Goal: Task Accomplishment & Management: Use online tool/utility

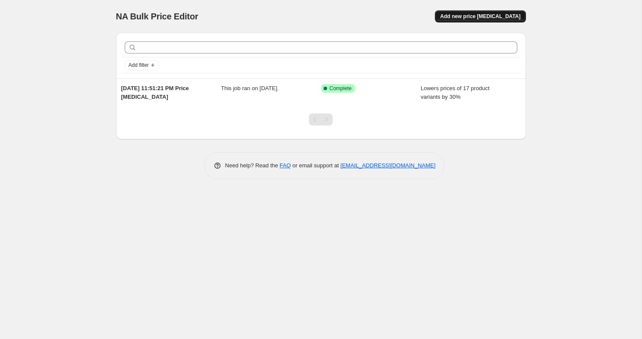
click at [493, 18] on span "Add new price [MEDICAL_DATA]" at bounding box center [480, 16] width 80 height 7
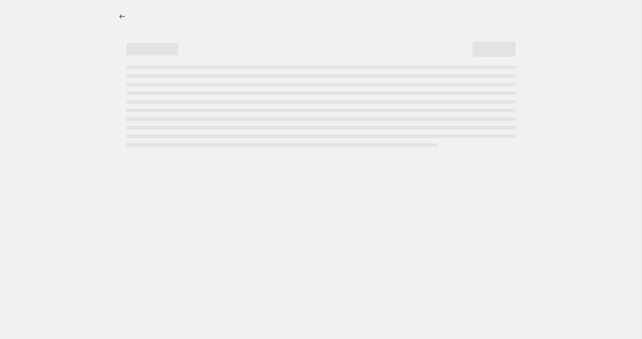
select select "percentage"
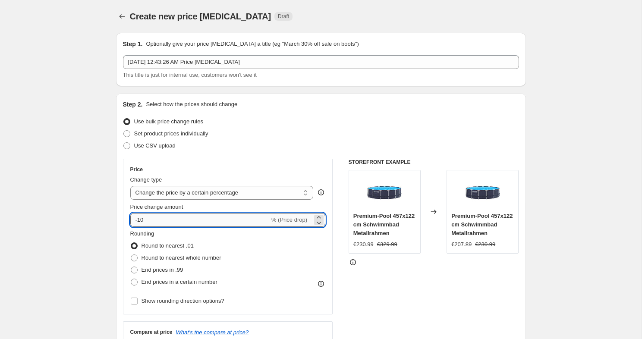
click at [182, 220] on input "-10" at bounding box center [199, 220] width 139 height 14
type input "-1"
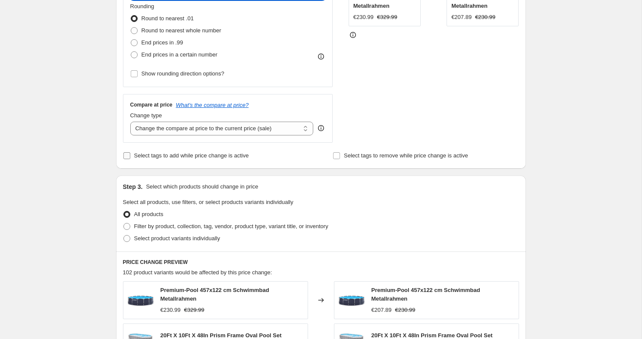
scroll to position [238, 0]
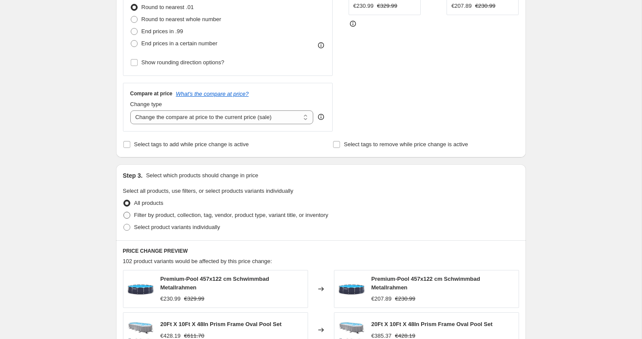
type input "-42"
click at [212, 217] on span "Filter by product, collection, tag, vendor, product type, variant title, or inv…" at bounding box center [231, 215] width 194 height 6
click at [124, 212] on input "Filter by product, collection, tag, vendor, product type, variant title, or inv…" at bounding box center [123, 212] width 0 height 0
radio input "true"
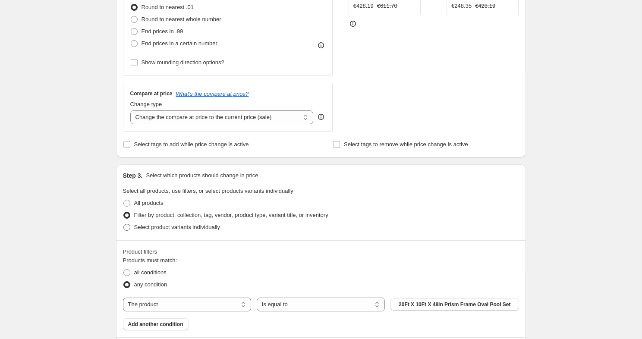
click at [206, 231] on span "Select product variants individually" at bounding box center [177, 227] width 86 height 9
click at [124, 224] on input "Select product variants individually" at bounding box center [123, 224] width 0 height 0
radio input "true"
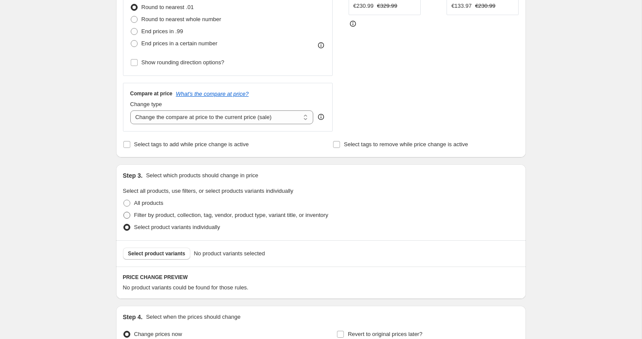
click at [190, 217] on span "Filter by product, collection, tag, vendor, product type, variant title, or inv…" at bounding box center [231, 215] width 194 height 6
click at [124, 212] on input "Filter by product, collection, tag, vendor, product type, variant title, or inv…" at bounding box center [123, 212] width 0 height 0
radio input "true"
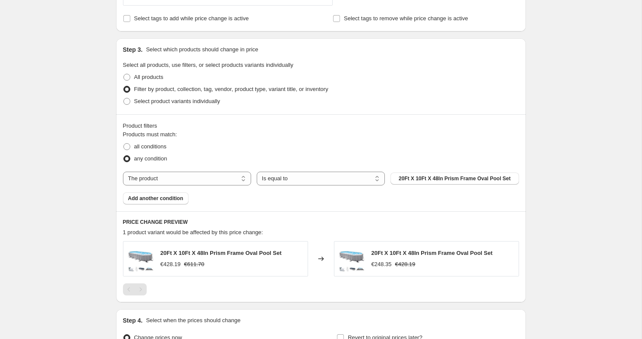
scroll to position [354, 0]
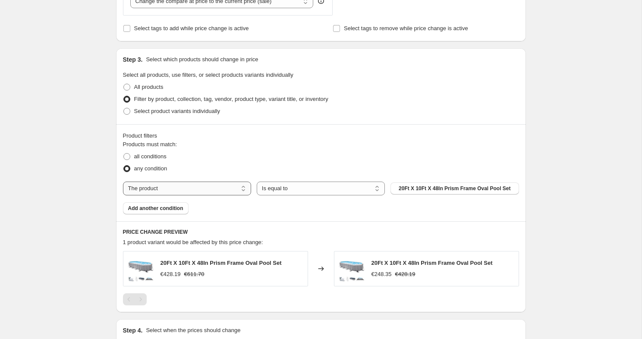
click at [188, 192] on select "The product The product's collection The product's tag The product's vendor The…" at bounding box center [187, 189] width 128 height 14
click at [136, 147] on legend "Products must match:" at bounding box center [150, 145] width 54 height 10
click at [137, 153] on span "all conditions" at bounding box center [150, 156] width 32 height 6
click at [124, 153] on input "all conditions" at bounding box center [123, 153] width 0 height 0
radio input "true"
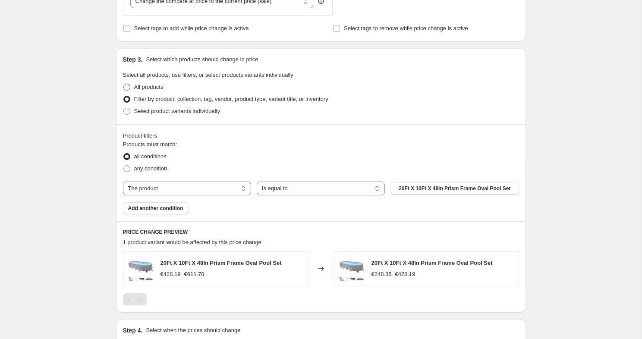
click at [143, 89] on span "All products" at bounding box center [148, 87] width 29 height 6
click at [124, 84] on input "All products" at bounding box center [123, 84] width 0 height 0
radio input "true"
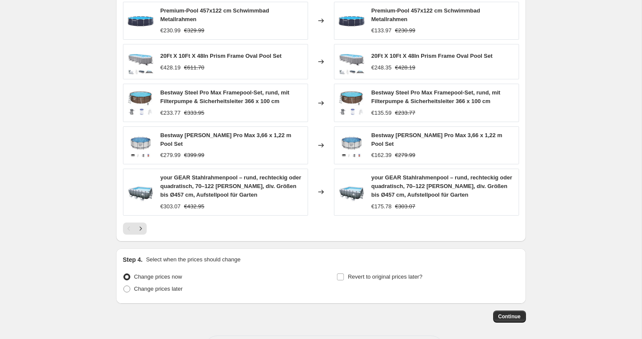
scroll to position [490, 0]
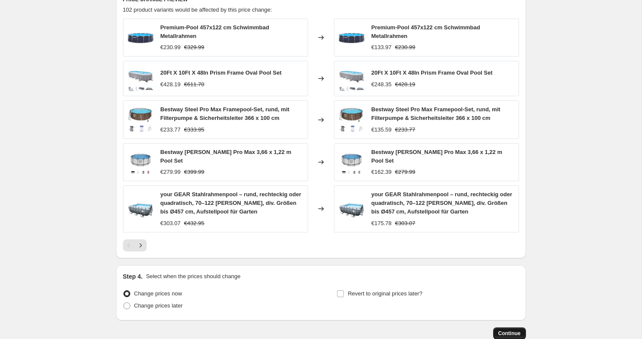
click at [505, 327] on button "Continue" at bounding box center [509, 333] width 33 height 12
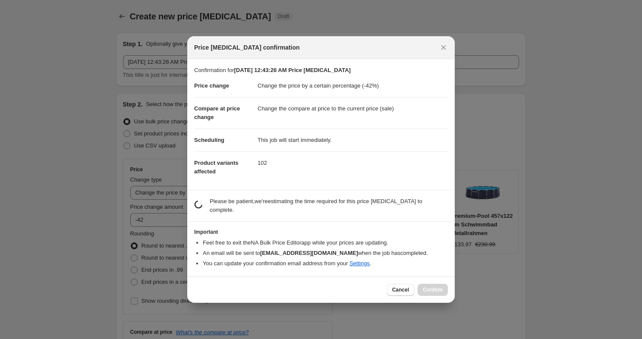
scroll to position [0, 0]
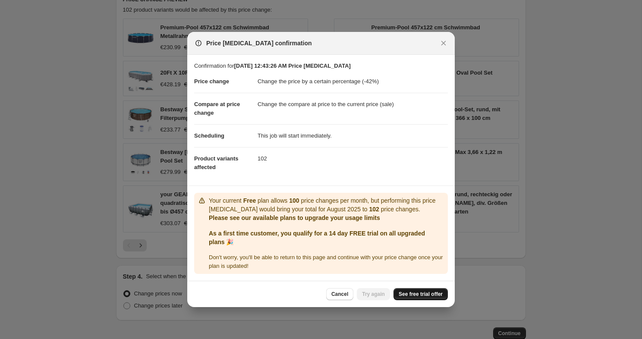
click at [413, 294] on span "See free trial offer" at bounding box center [420, 294] width 44 height 7
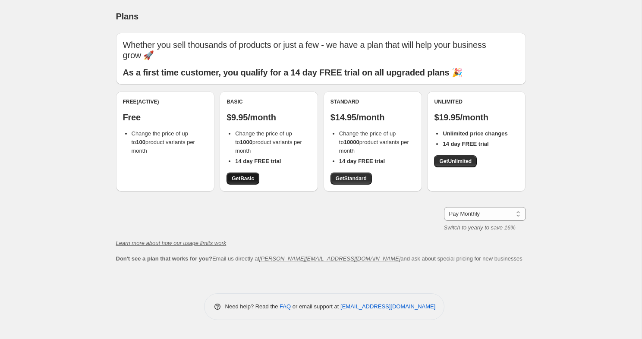
click at [250, 181] on span "Get Basic" at bounding box center [243, 178] width 22 height 7
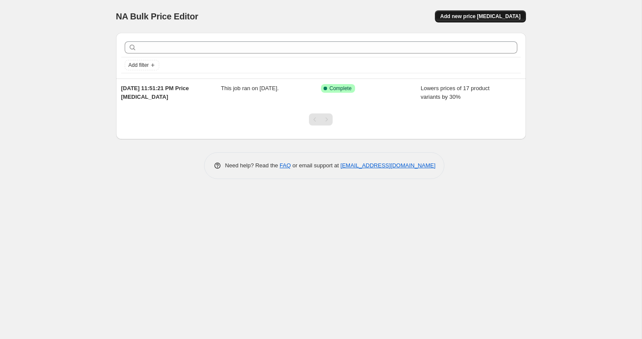
click at [495, 16] on span "Add new price [MEDICAL_DATA]" at bounding box center [480, 16] width 80 height 7
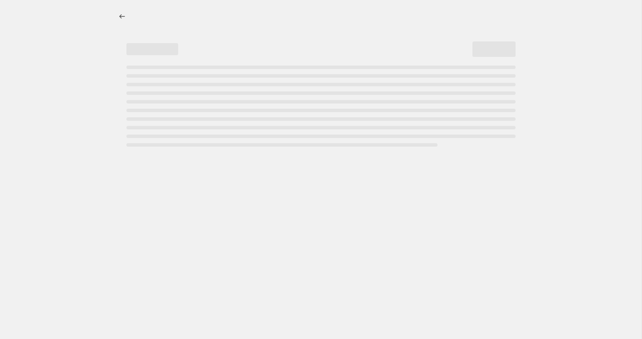
select select "percentage"
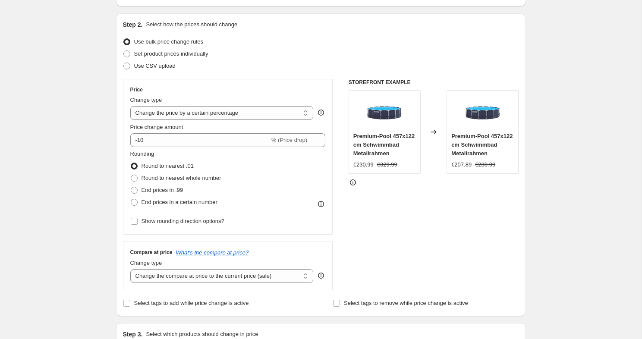
scroll to position [82, 0]
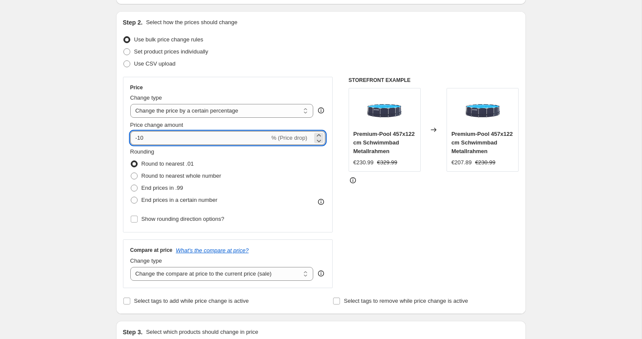
drag, startPoint x: 139, startPoint y: 137, endPoint x: 153, endPoint y: 137, distance: 14.7
click at [153, 137] on input "-10" at bounding box center [199, 138] width 139 height 14
type input "-1"
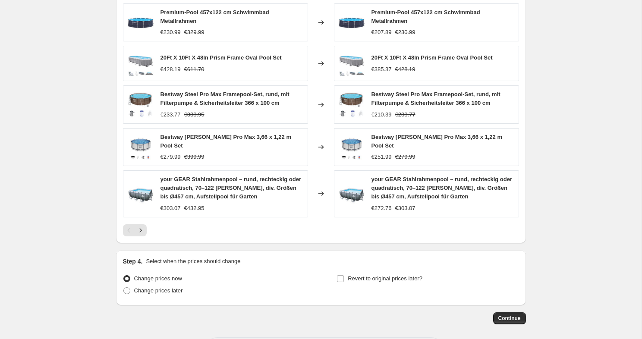
scroll to position [540, 0]
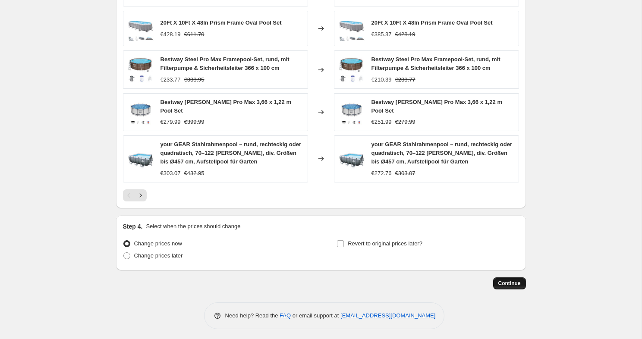
type input "-42"
click at [504, 277] on button "Continue" at bounding box center [509, 283] width 33 height 12
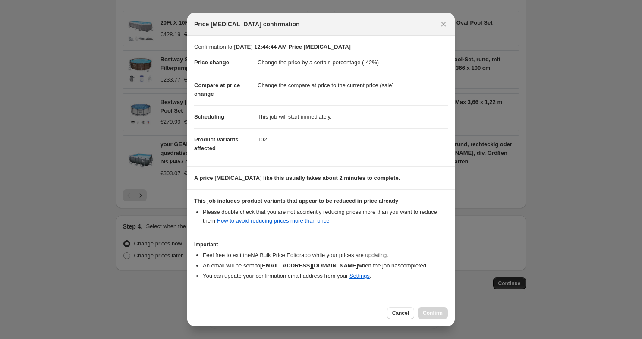
click at [423, 313] on div "Cancel Confirm" at bounding box center [417, 313] width 61 height 12
click at [404, 312] on span "Cancel" at bounding box center [400, 313] width 17 height 7
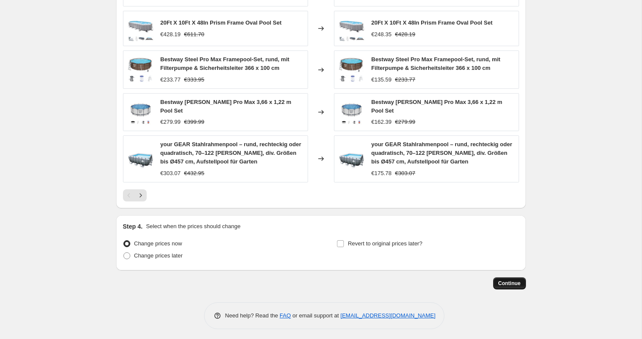
click at [513, 277] on button "Continue" at bounding box center [509, 283] width 33 height 12
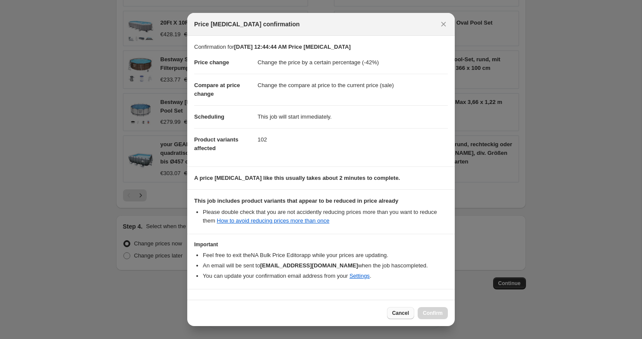
click at [401, 310] on span "Cancel" at bounding box center [400, 313] width 17 height 7
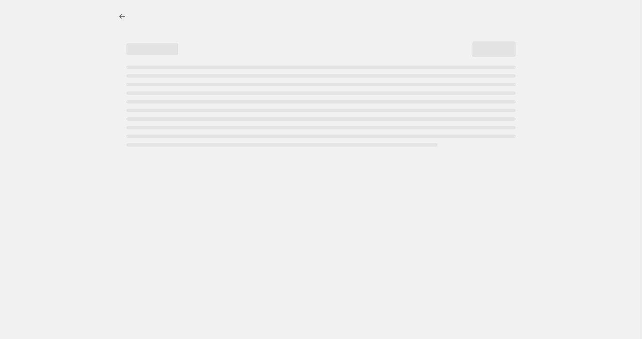
select select "percentage"
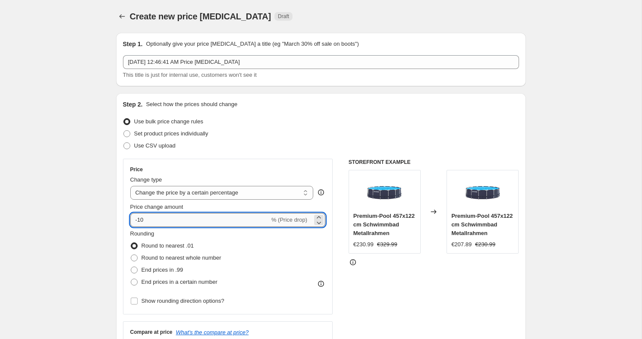
click at [170, 218] on input "-10" at bounding box center [199, 220] width 139 height 14
type input "-1"
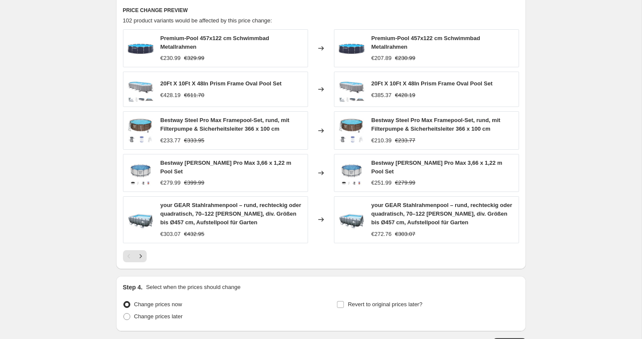
scroll to position [540, 0]
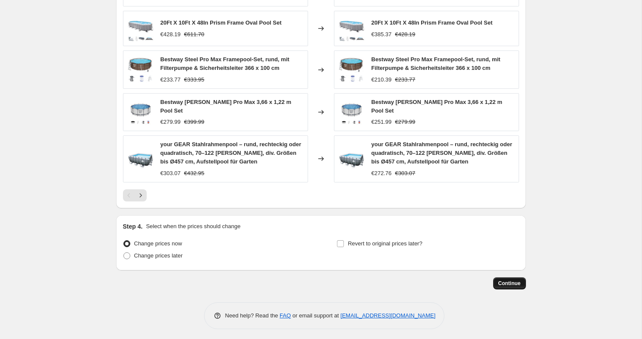
type input "-43"
click at [504, 280] on span "Continue" at bounding box center [509, 283] width 22 height 7
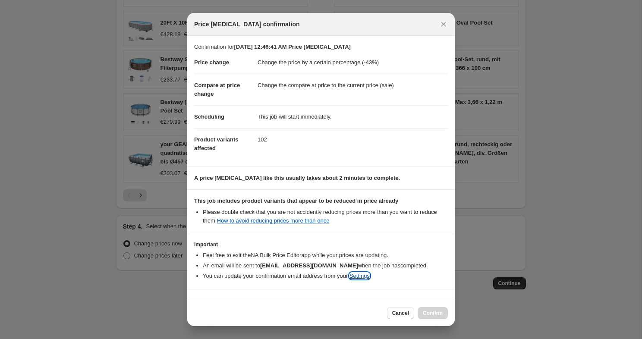
click at [363, 277] on link "Settings" at bounding box center [359, 275] width 20 height 6
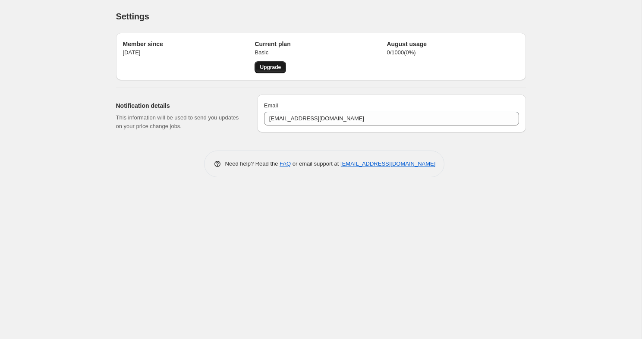
click at [276, 69] on span "Upgrade" at bounding box center [270, 67] width 21 height 7
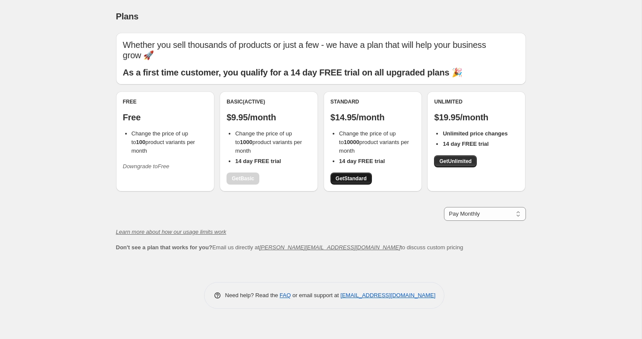
click at [349, 182] on link "Get Standard" at bounding box center [350, 178] width 41 height 12
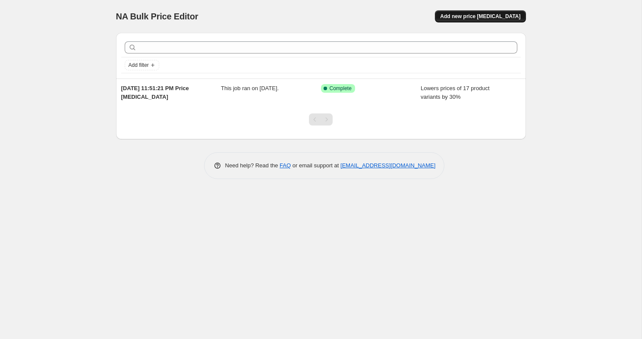
click at [474, 17] on span "Add new price [MEDICAL_DATA]" at bounding box center [480, 16] width 80 height 7
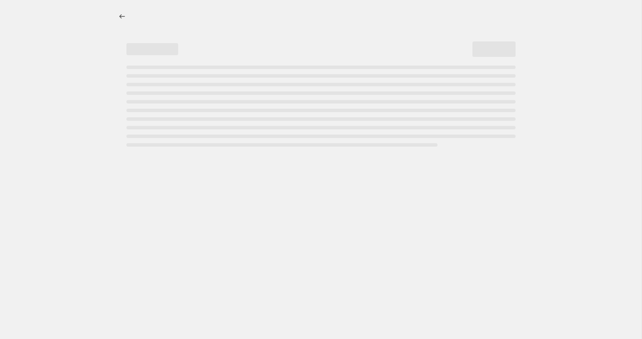
select select "percentage"
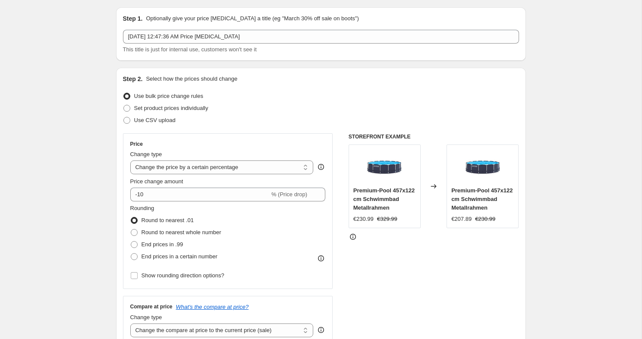
scroll to position [26, 0]
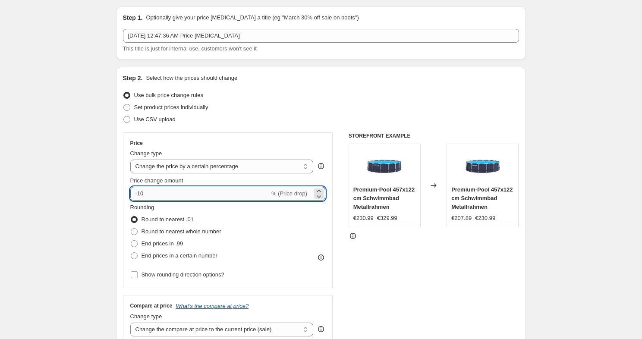
click at [187, 196] on input "-10" at bounding box center [199, 194] width 139 height 14
type input "-1"
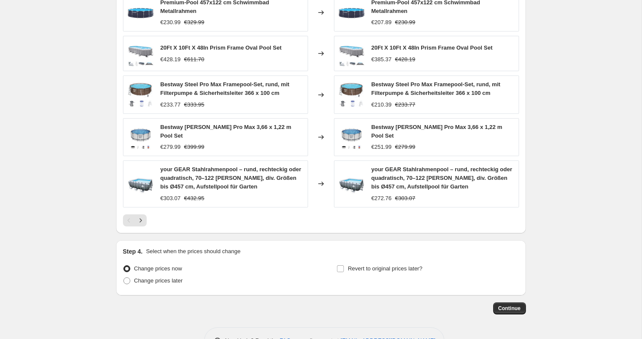
scroll to position [540, 0]
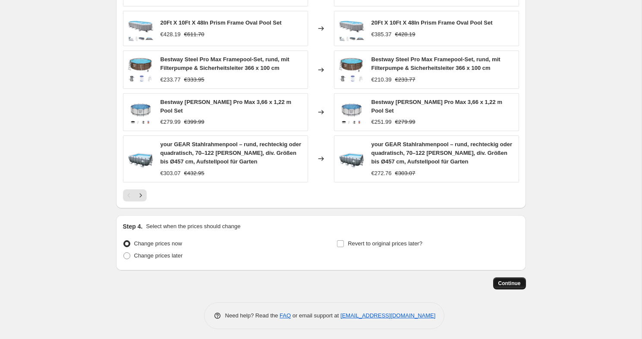
click at [506, 283] on span "Continue" at bounding box center [509, 283] width 22 height 7
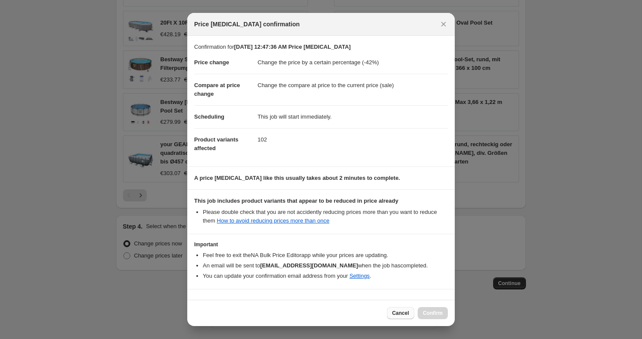
click at [402, 315] on span "Cancel" at bounding box center [400, 313] width 17 height 7
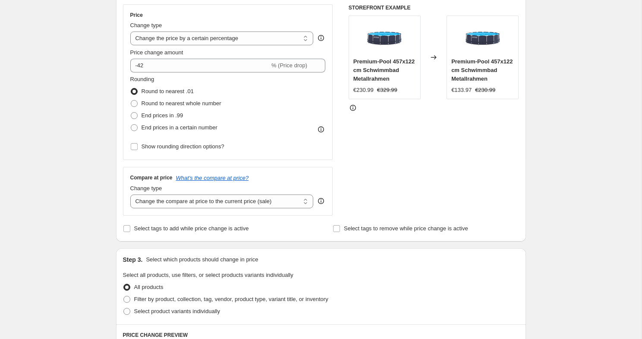
scroll to position [144, 0]
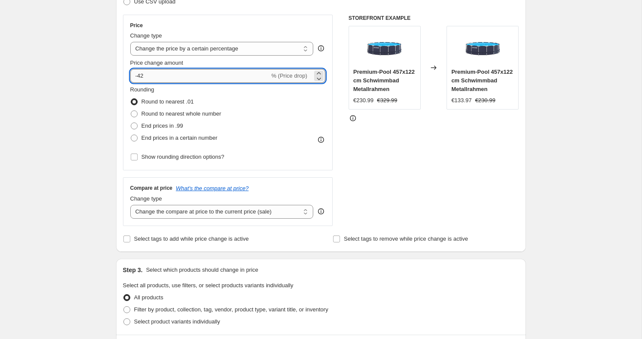
click at [167, 72] on input "-42" at bounding box center [199, 76] width 139 height 14
type input "-4"
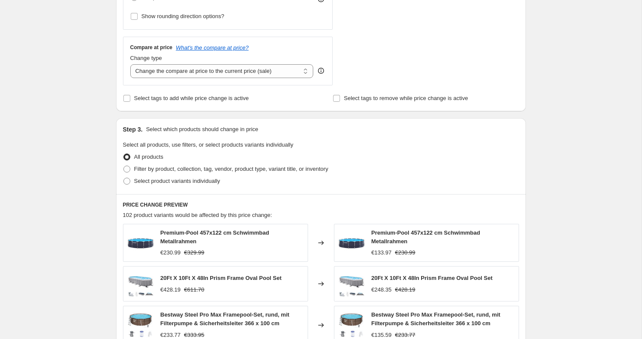
scroll to position [540, 0]
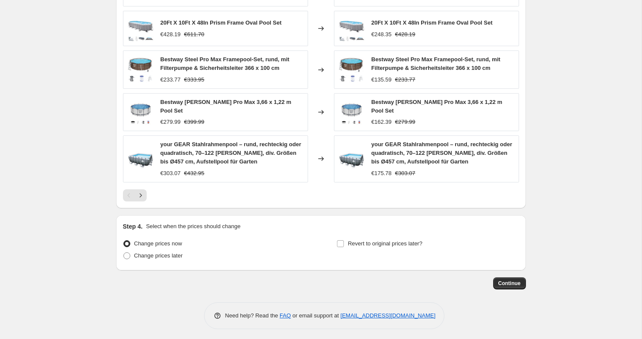
type input "-22"
click at [506, 282] on span "Continue" at bounding box center [509, 283] width 22 height 7
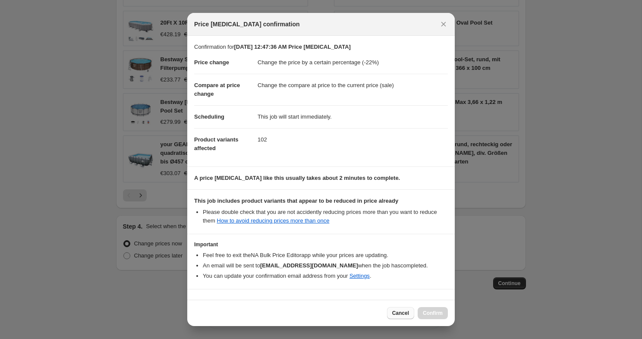
click at [395, 319] on button "Cancel" at bounding box center [400, 313] width 27 height 12
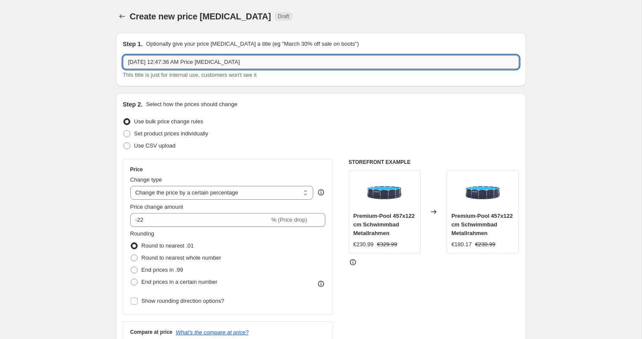
click at [188, 61] on input "[DATE] 12:47:36 AM Price [MEDICAL_DATA]" at bounding box center [321, 62] width 396 height 14
click at [121, 13] on icon "Price change jobs" at bounding box center [122, 16] width 9 height 9
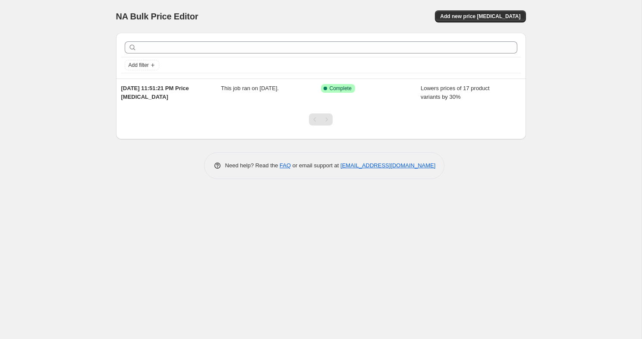
click at [246, 102] on div "[DATE] 11:51:21 PM Price [MEDICAL_DATA] This job ran on [DATE]. Success Complet…" at bounding box center [321, 93] width 410 height 28
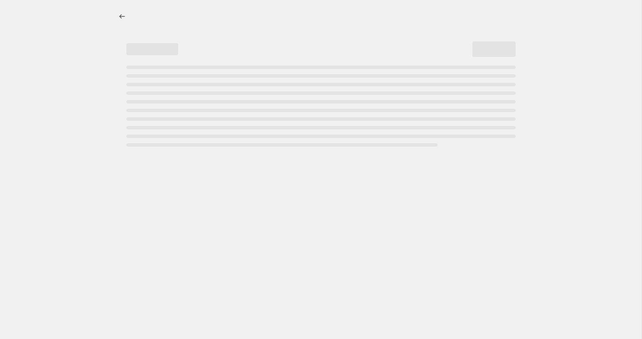
select select "percentage"
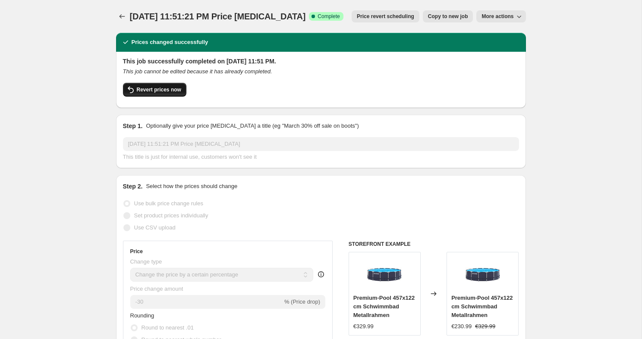
click at [170, 88] on span "Revert prices now" at bounding box center [159, 89] width 44 height 7
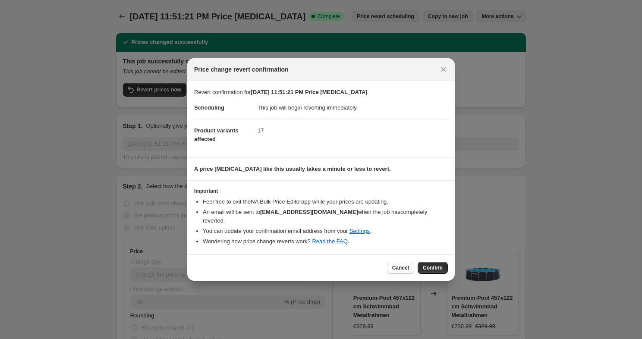
click at [396, 267] on button "Cancel" at bounding box center [400, 268] width 27 height 12
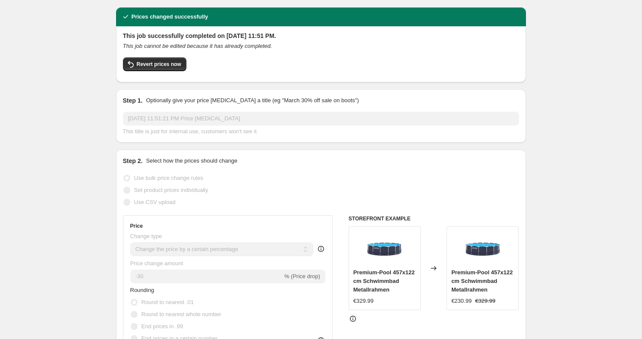
scroll to position [25, 0]
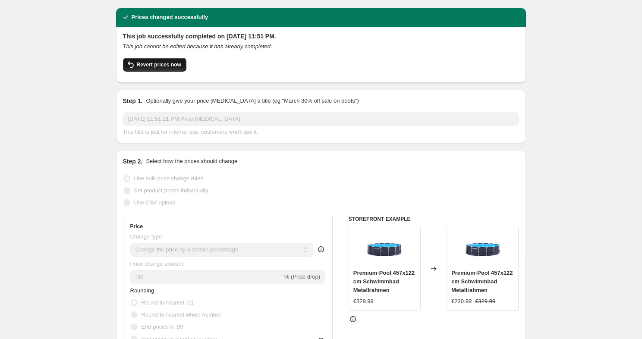
click at [166, 70] on button "Revert prices now" at bounding box center [154, 65] width 63 height 14
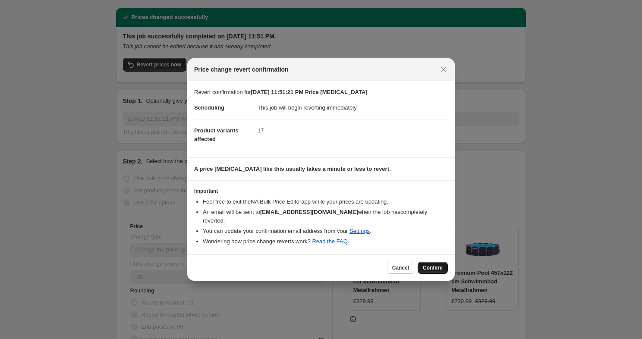
click at [429, 264] on span "Confirm" at bounding box center [433, 267] width 20 height 7
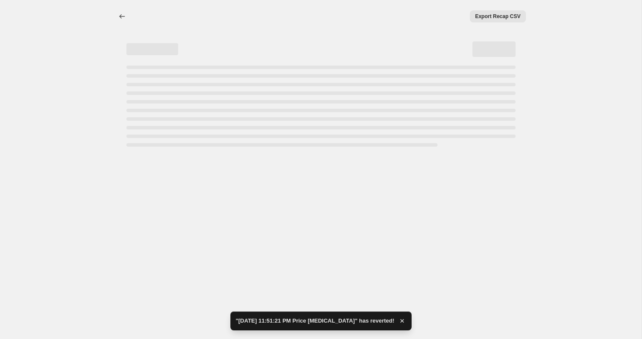
select select "percentage"
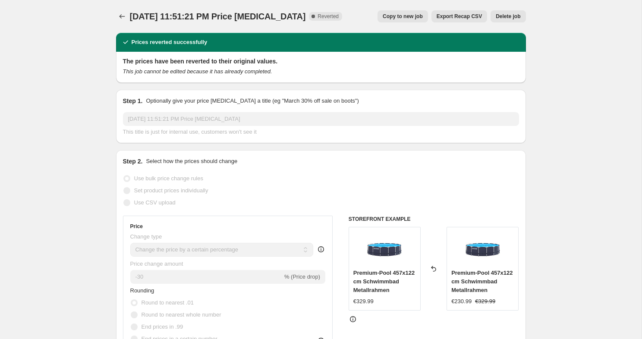
click at [511, 16] on span "Delete job" at bounding box center [507, 16] width 25 height 7
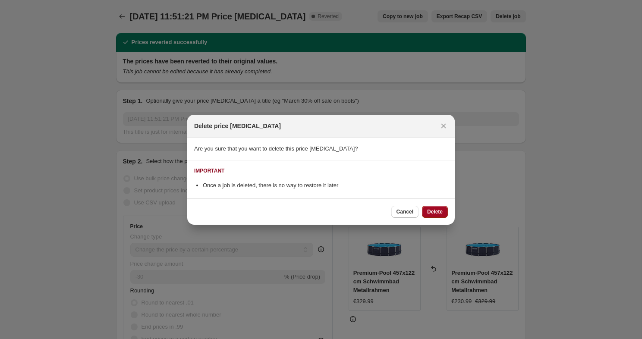
click at [434, 214] on span "Delete" at bounding box center [435, 211] width 16 height 7
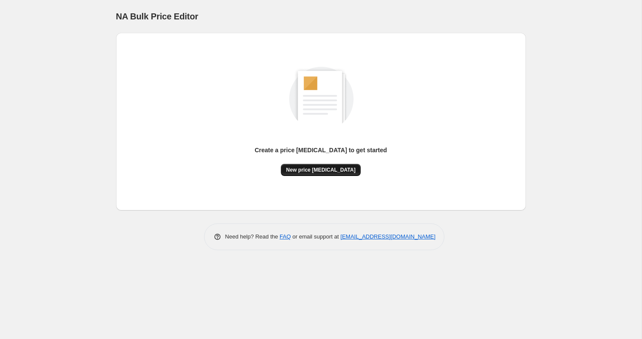
click at [316, 170] on span "New price [MEDICAL_DATA]" at bounding box center [320, 169] width 69 height 7
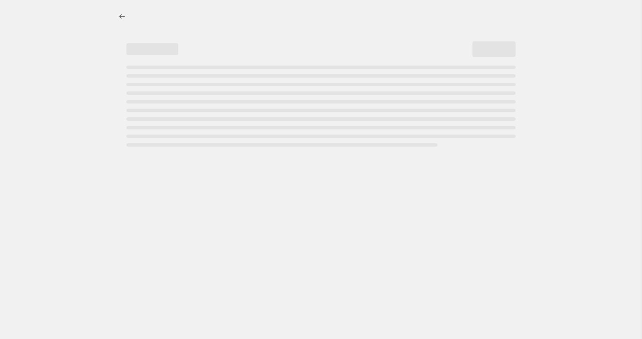
select select "percentage"
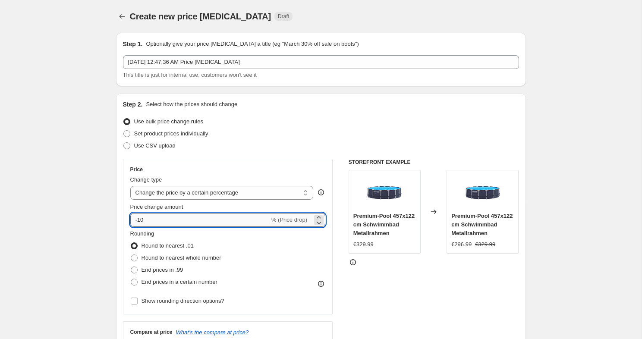
click at [221, 219] on input "-10" at bounding box center [199, 220] width 139 height 14
type input "-1"
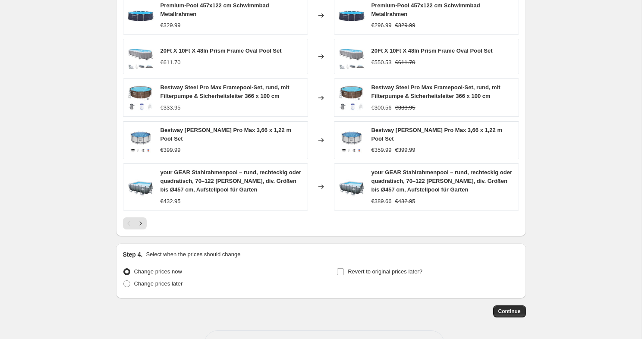
scroll to position [540, 0]
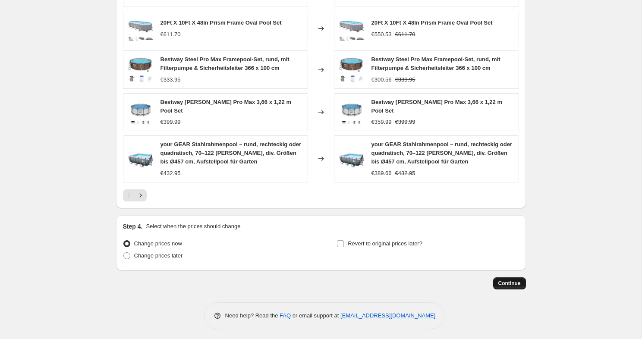
type input "-42"
click at [512, 280] on span "Continue" at bounding box center [509, 283] width 22 height 7
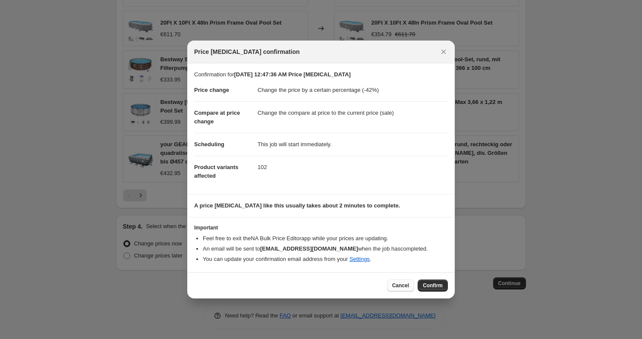
click at [405, 283] on span "Cancel" at bounding box center [400, 285] width 17 height 7
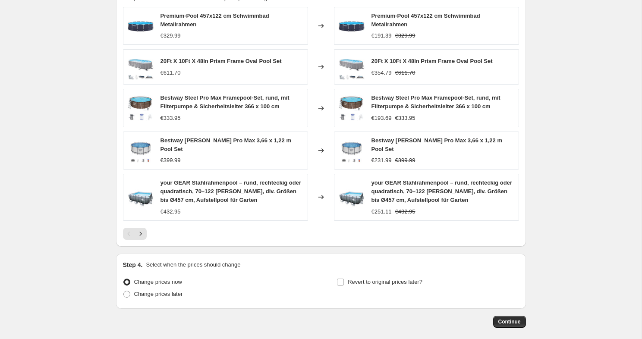
scroll to position [540, 0]
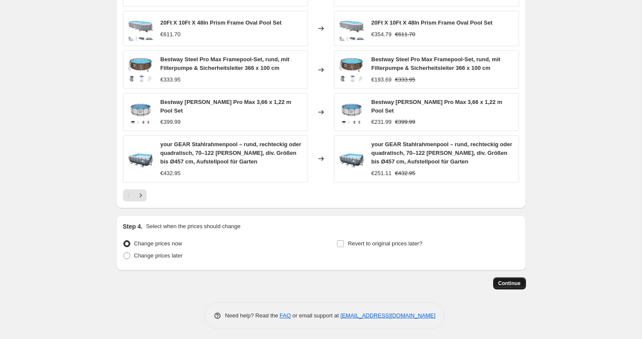
click at [512, 286] on button "Continue" at bounding box center [509, 283] width 33 height 12
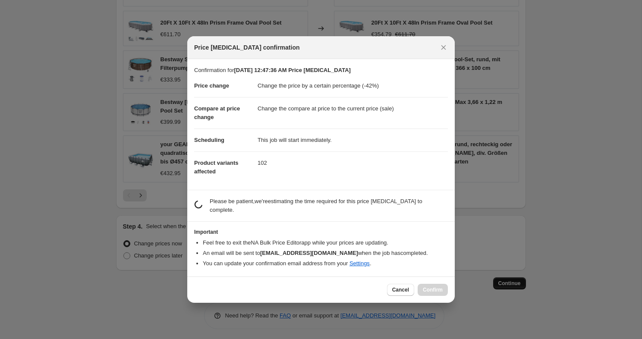
scroll to position [0, 0]
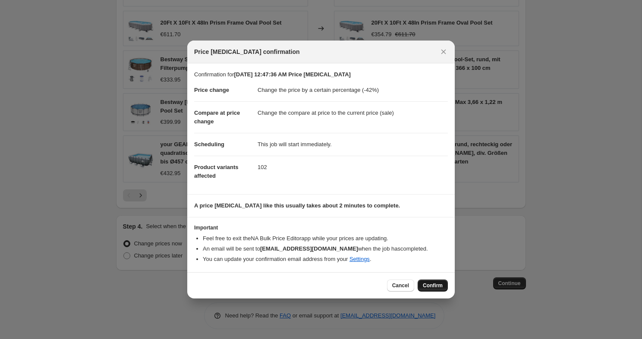
click at [431, 284] on span "Confirm" at bounding box center [433, 285] width 20 height 7
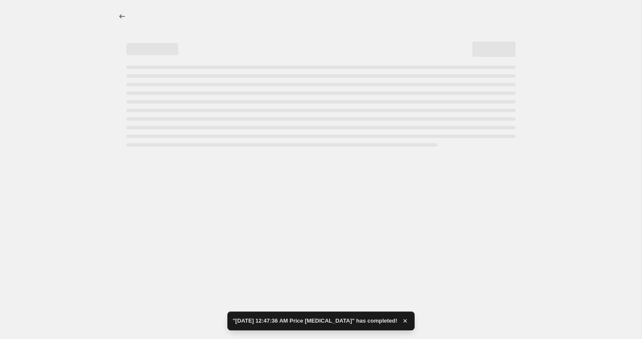
select select "percentage"
